Goal: Transaction & Acquisition: Obtain resource

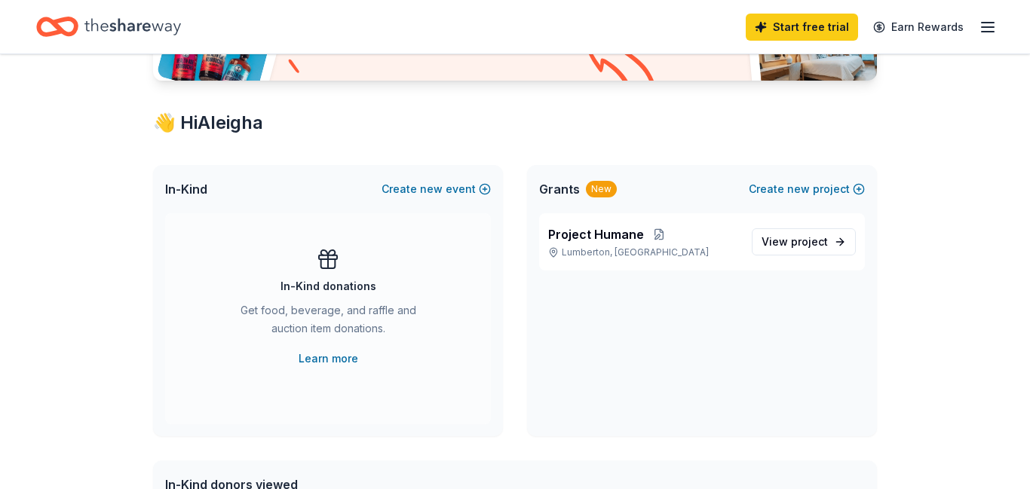
scroll to position [232, 0]
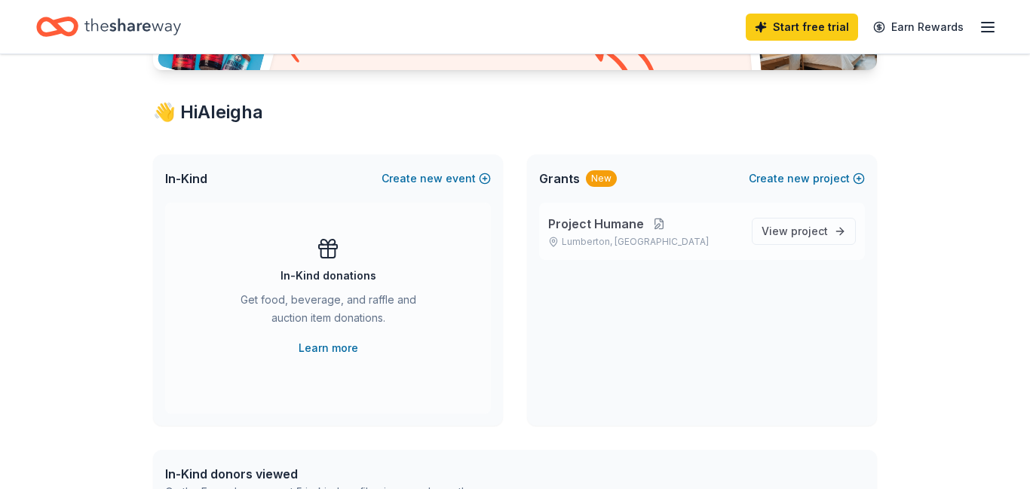
click at [667, 223] on button at bounding box center [659, 224] width 30 height 12
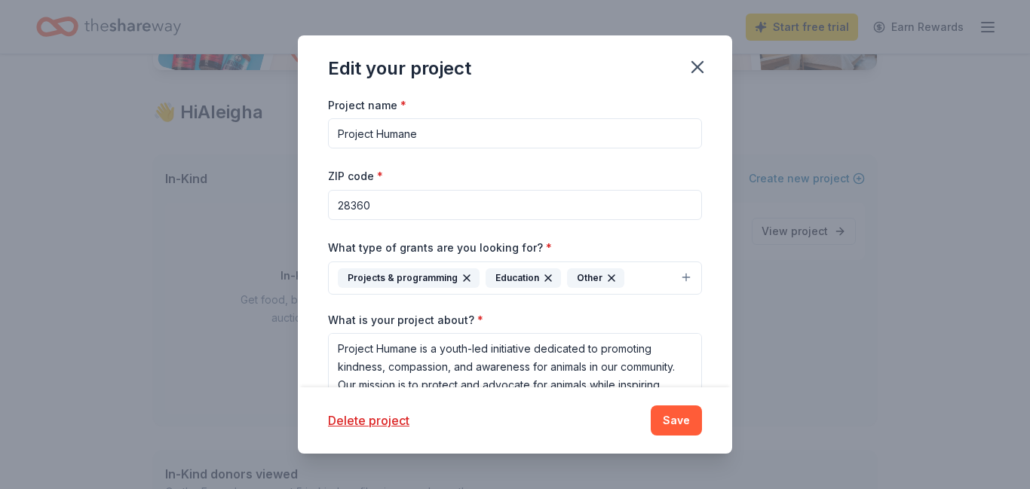
scroll to position [149, 0]
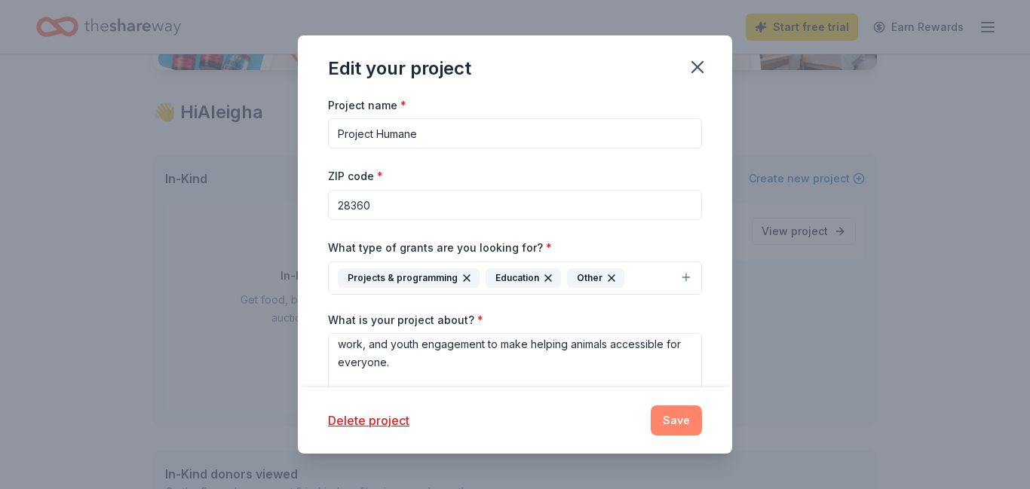
click at [695, 411] on button "Save" at bounding box center [676, 421] width 51 height 30
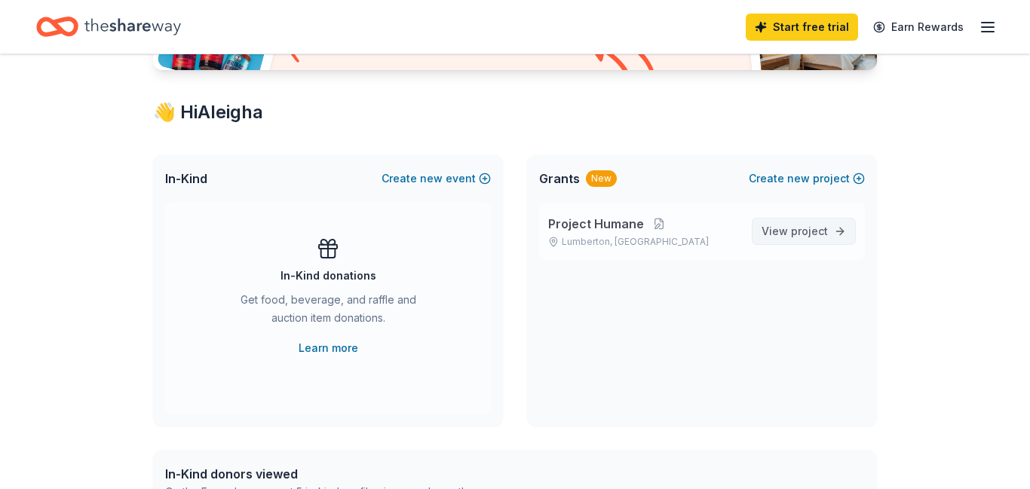
click at [806, 237] on span "project" at bounding box center [809, 231] width 37 height 13
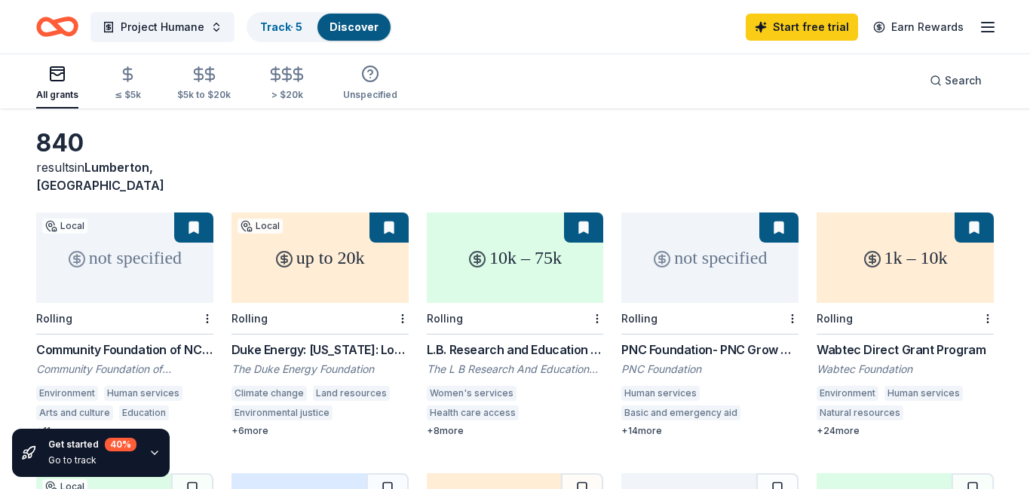
scroll to position [57, 0]
click at [78, 342] on div "Community Foundation of NC East Grants" at bounding box center [124, 351] width 177 height 18
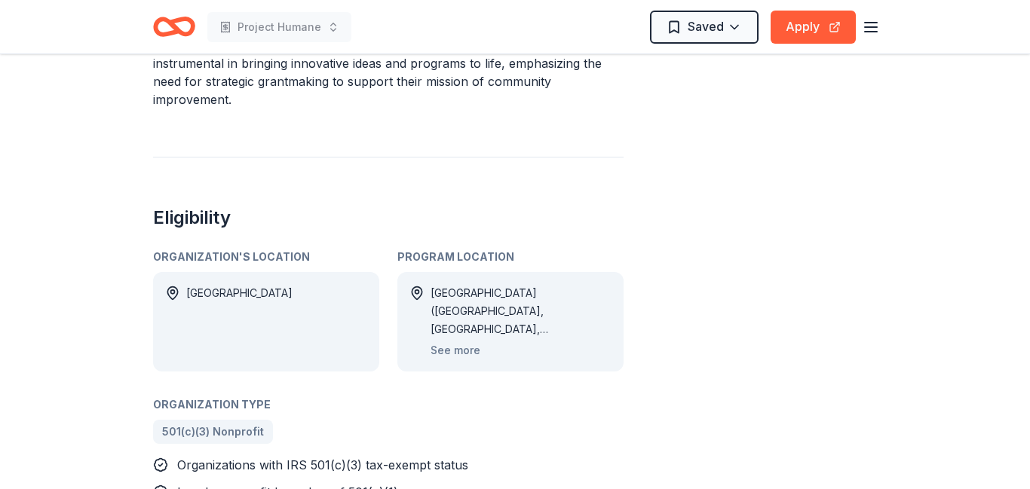
scroll to position [773, 0]
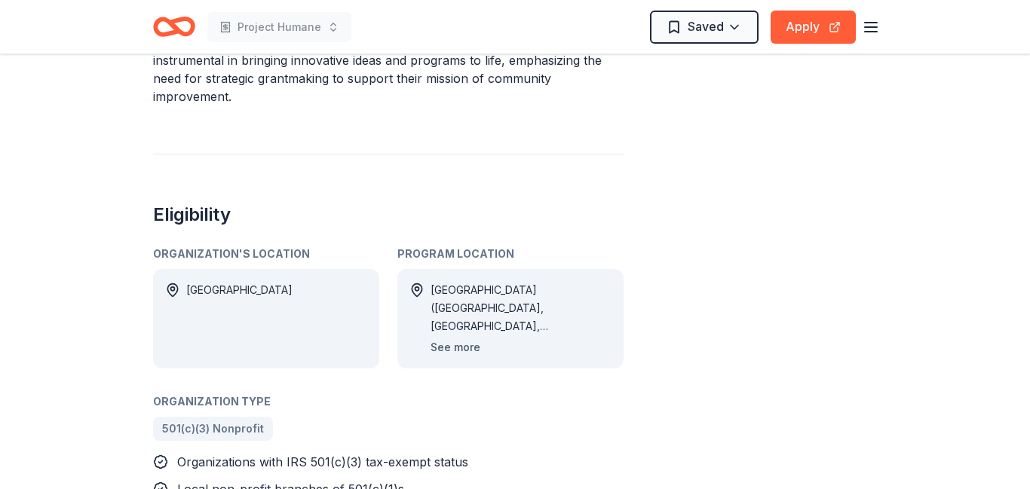
click at [446, 348] on button "See more" at bounding box center [456, 348] width 50 height 18
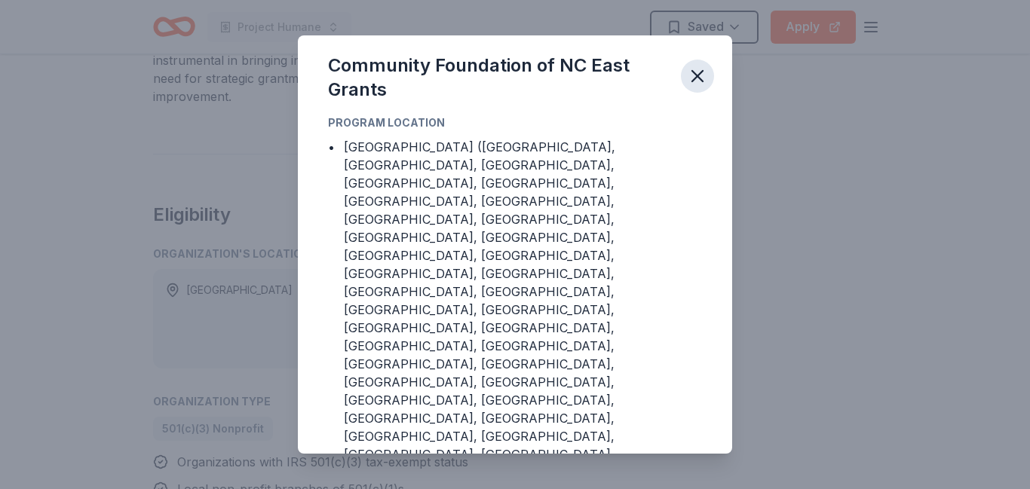
click at [696, 87] on icon "button" at bounding box center [697, 76] width 21 height 21
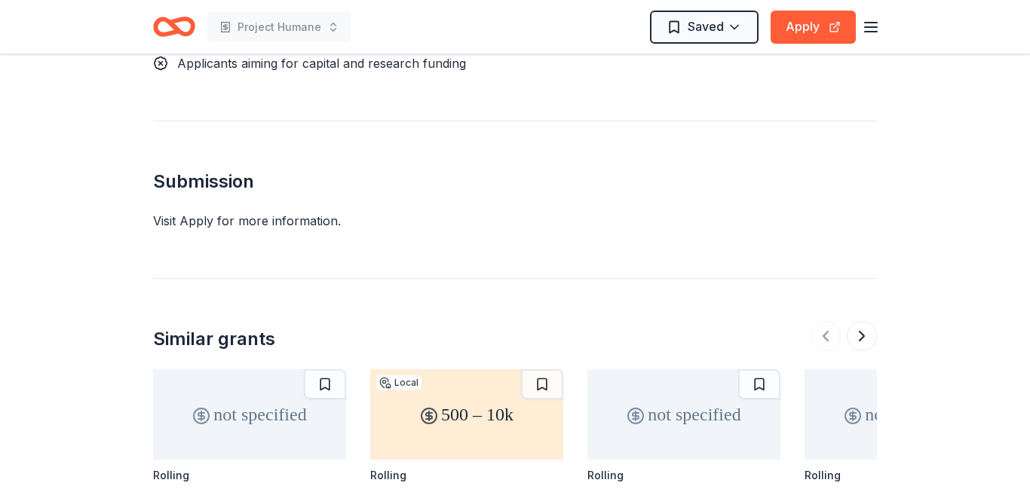
scroll to position [100, 0]
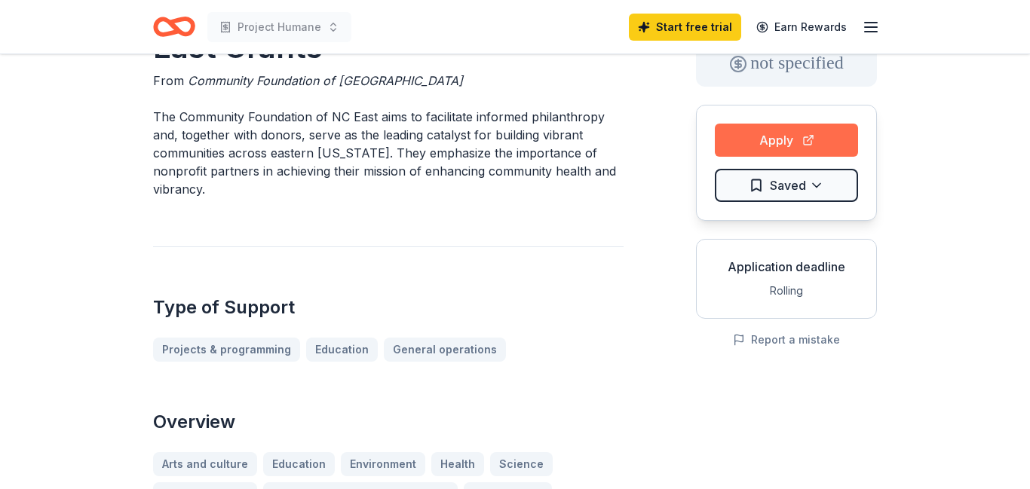
click at [733, 133] on button "Apply" at bounding box center [786, 140] width 143 height 33
